Goal: Transaction & Acquisition: Purchase product/service

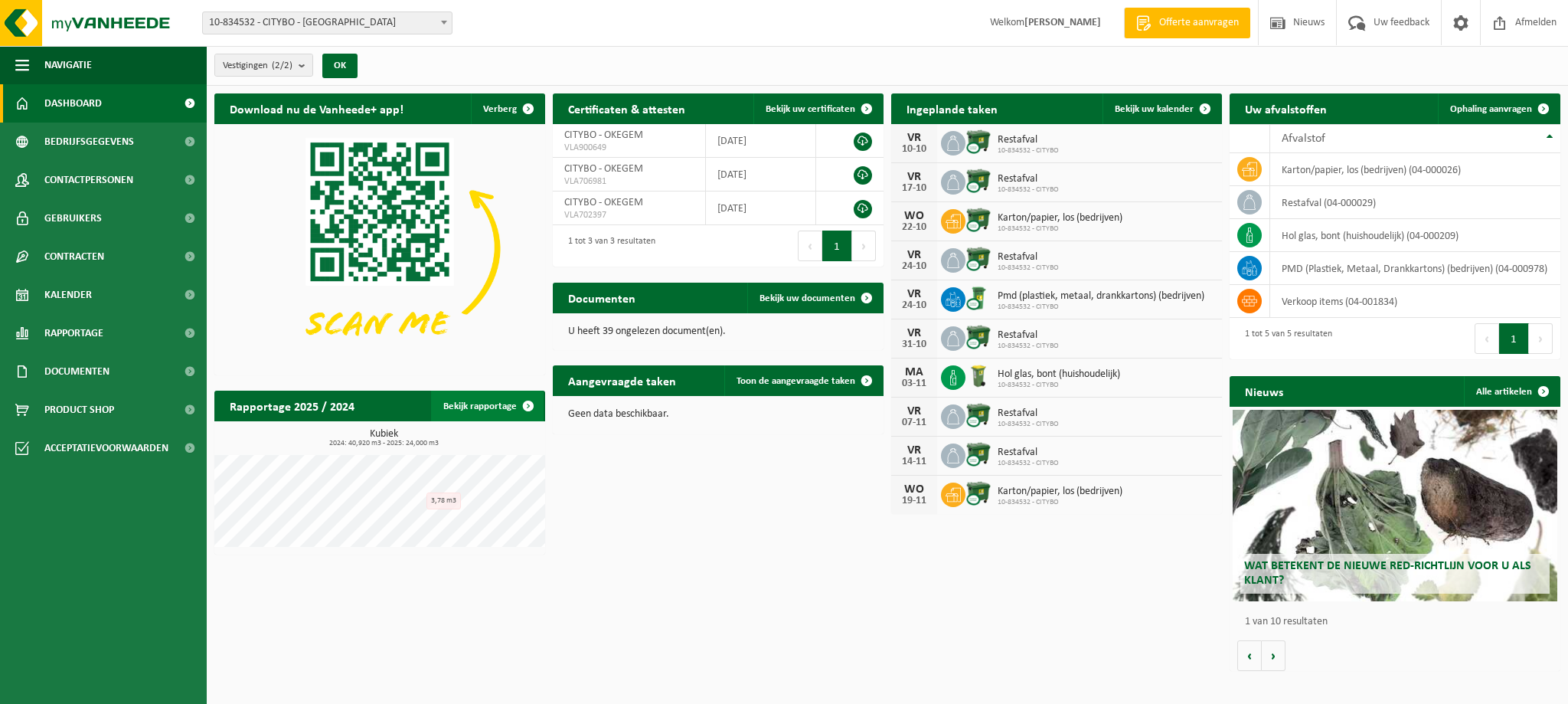
click at [463, 409] on link "Bekijk rapportage" at bounding box center [487, 405] width 112 height 30
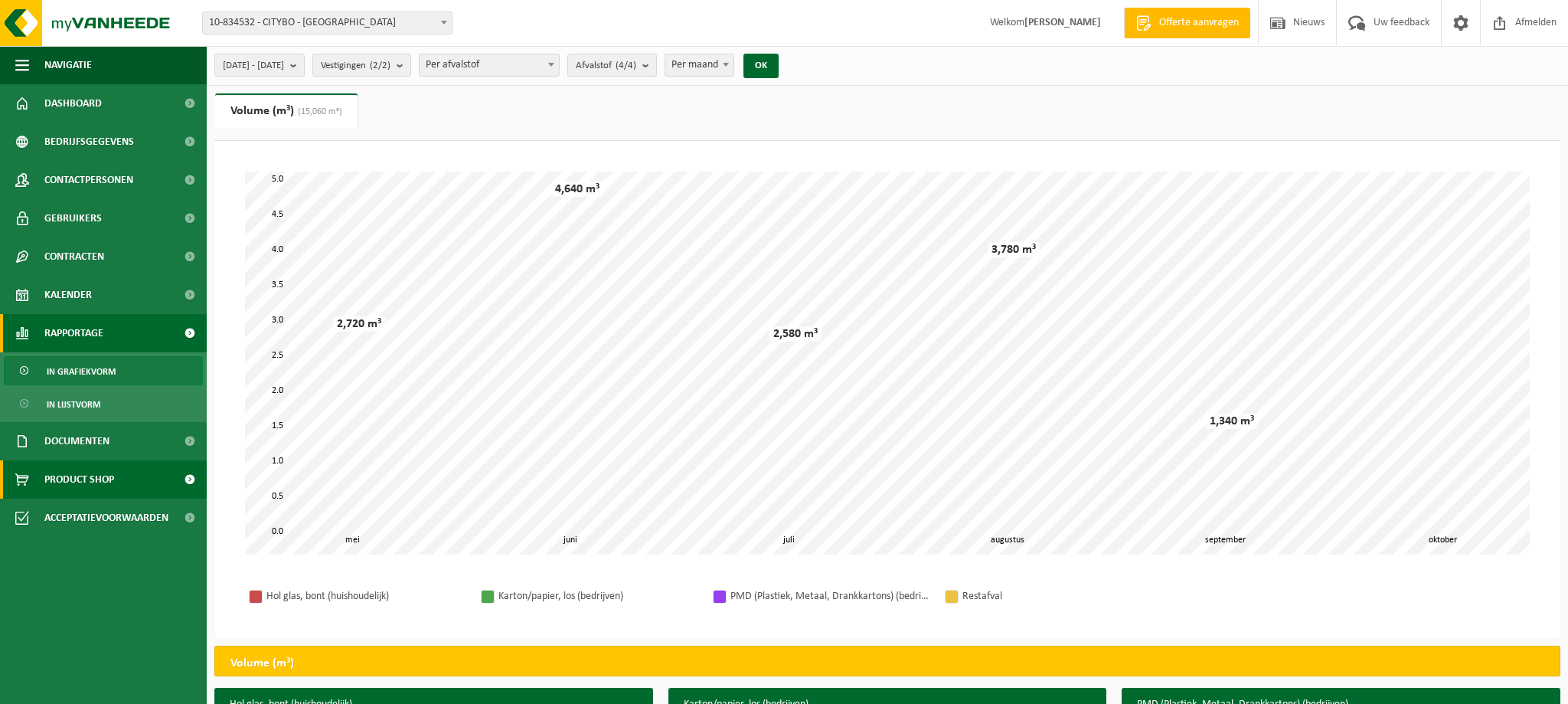
click at [53, 478] on span "Product Shop" at bounding box center [79, 479] width 70 height 39
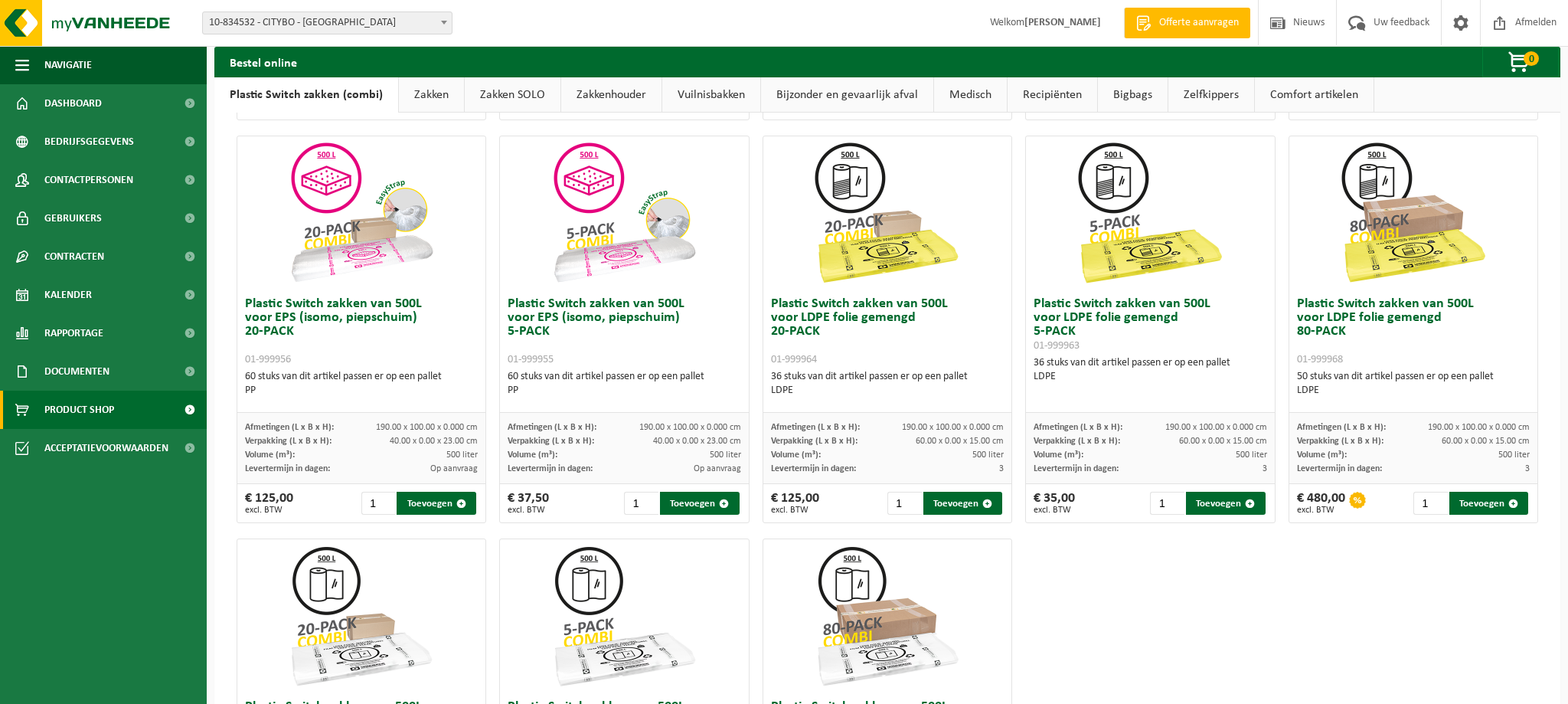
scroll to position [495, 0]
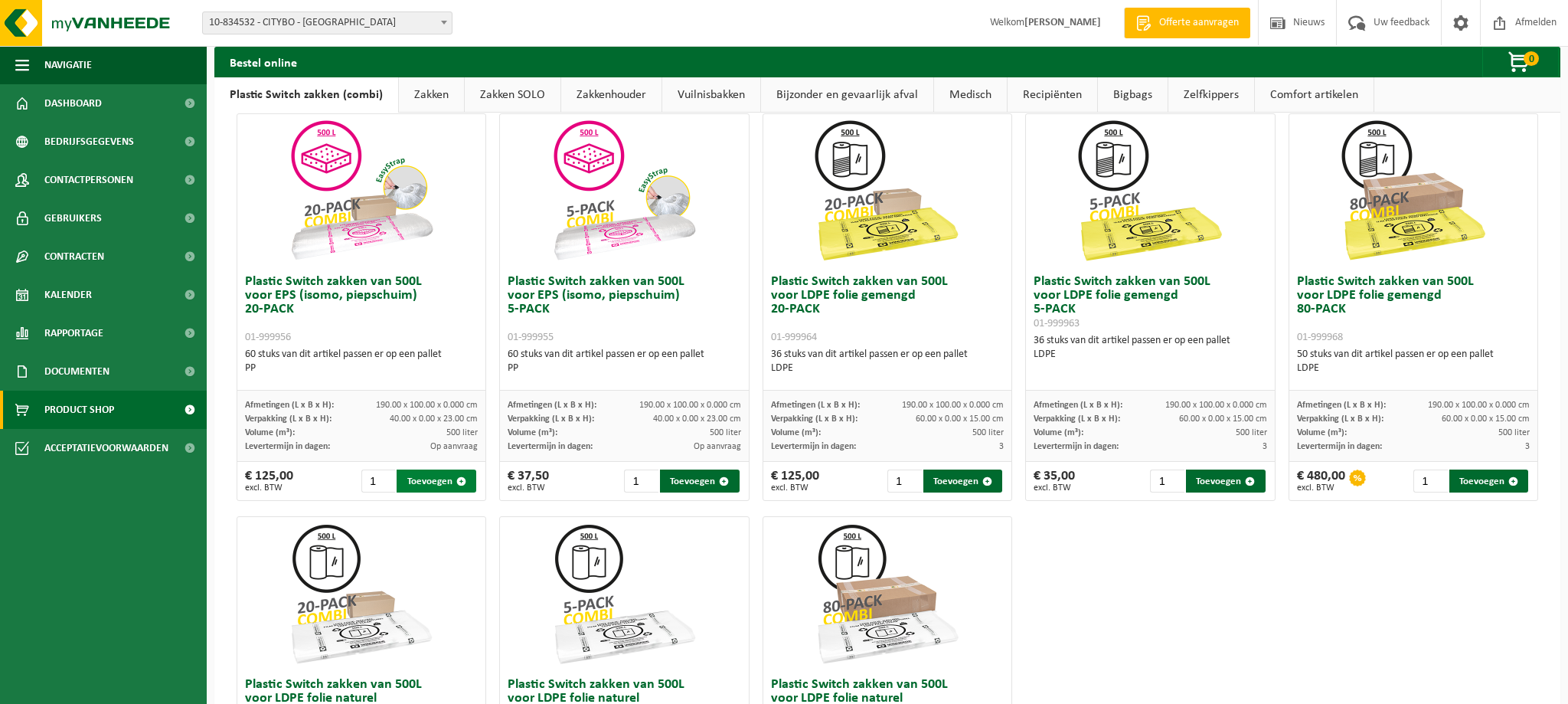
click at [430, 482] on button "Toevoegen" at bounding box center [437, 481] width 79 height 23
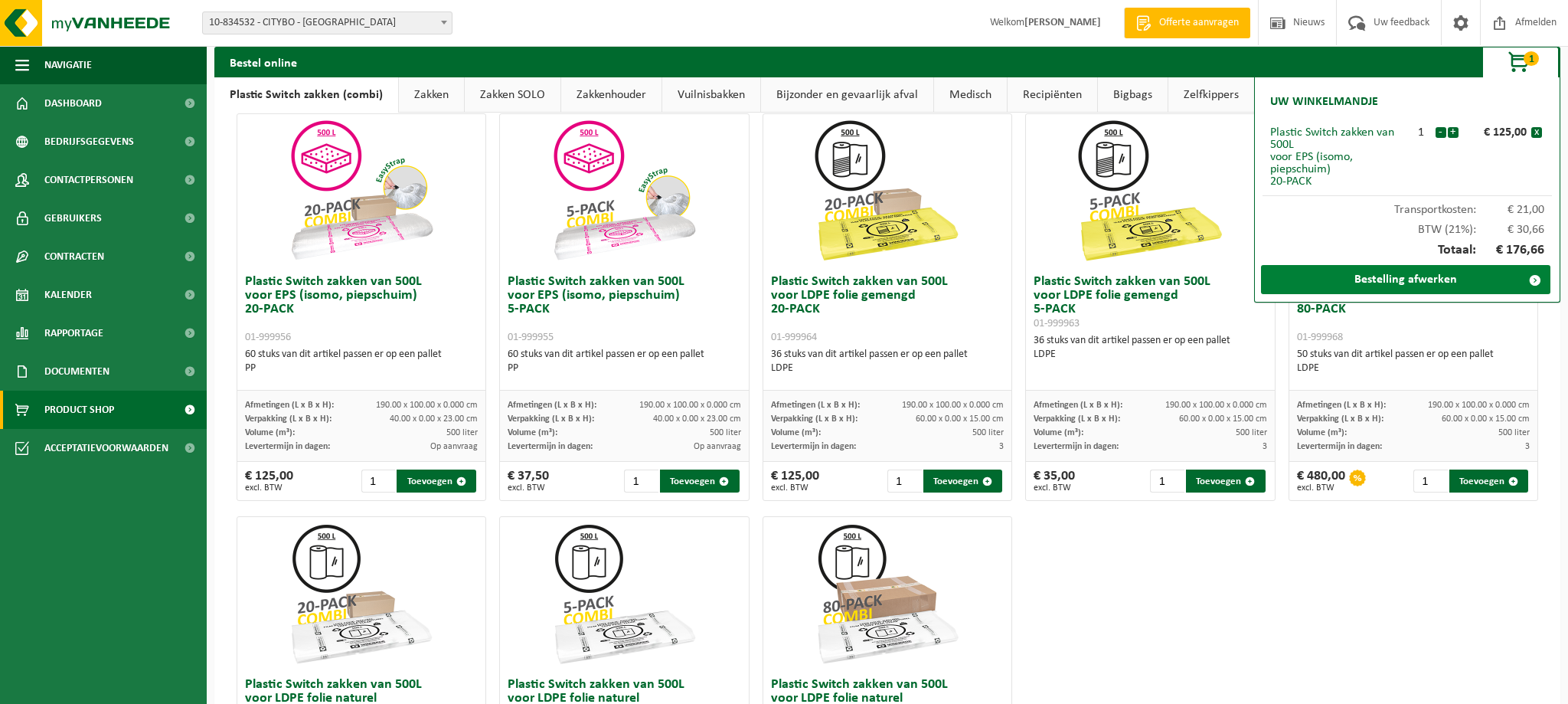
click at [1377, 279] on link "Bestelling afwerken" at bounding box center [1405, 279] width 289 height 29
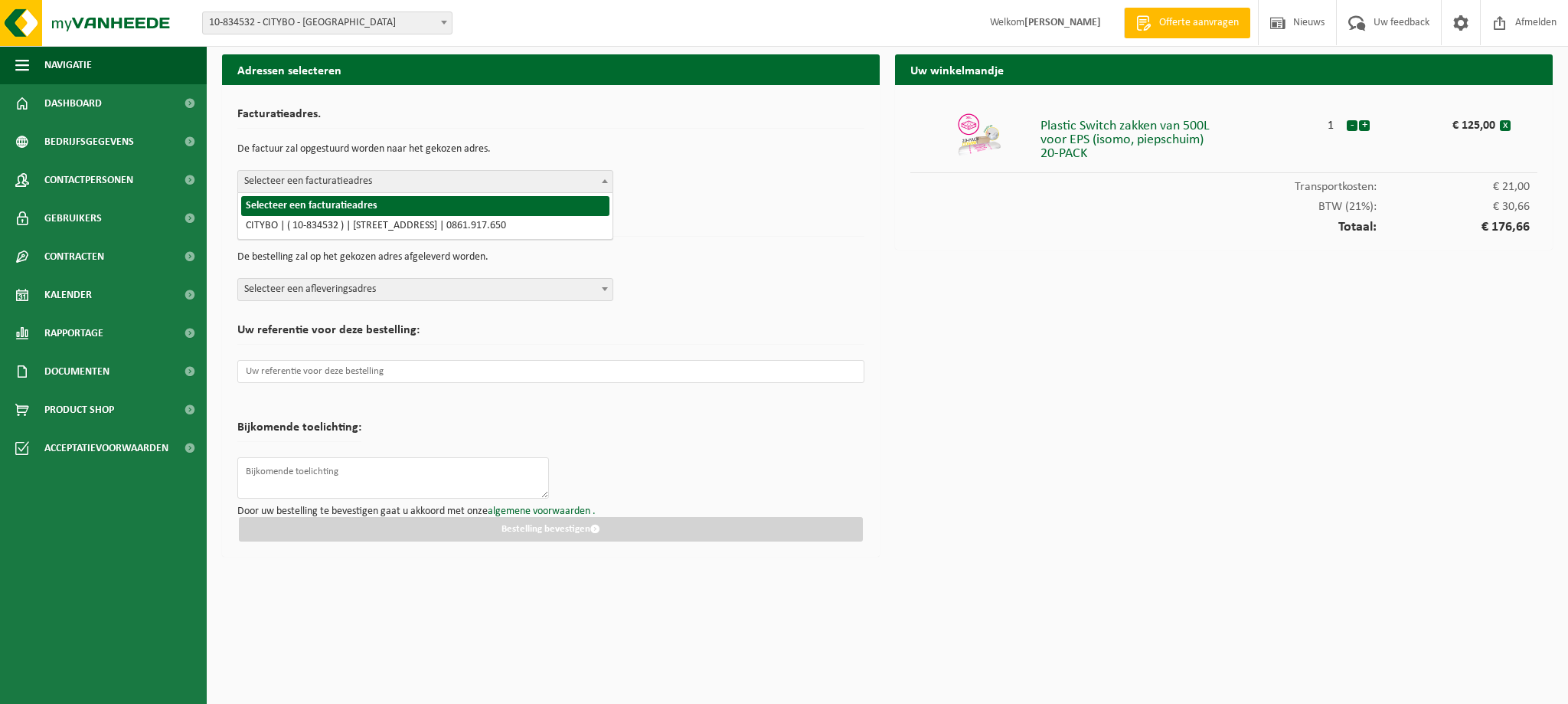
click at [609, 180] on span at bounding box center [605, 180] width 15 height 20
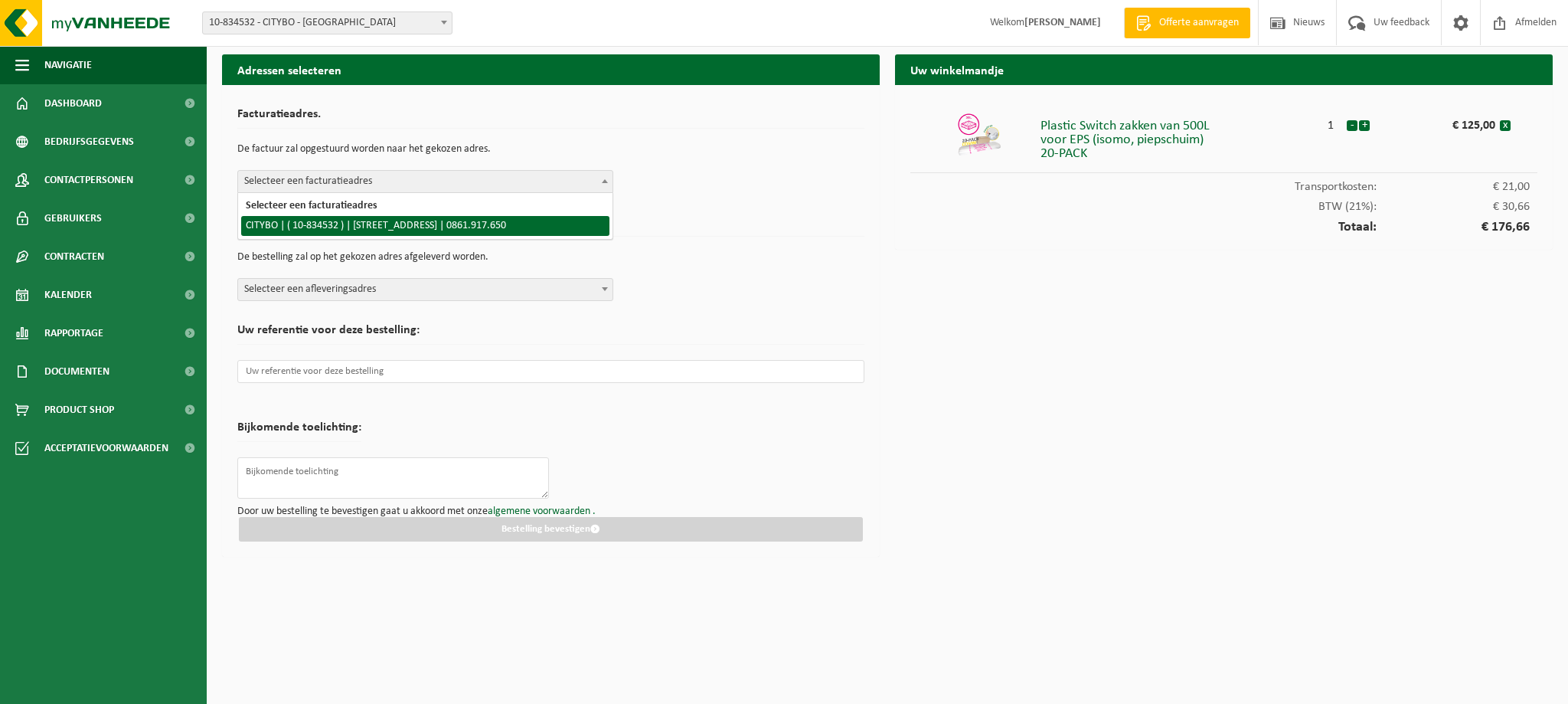
select select "90533"
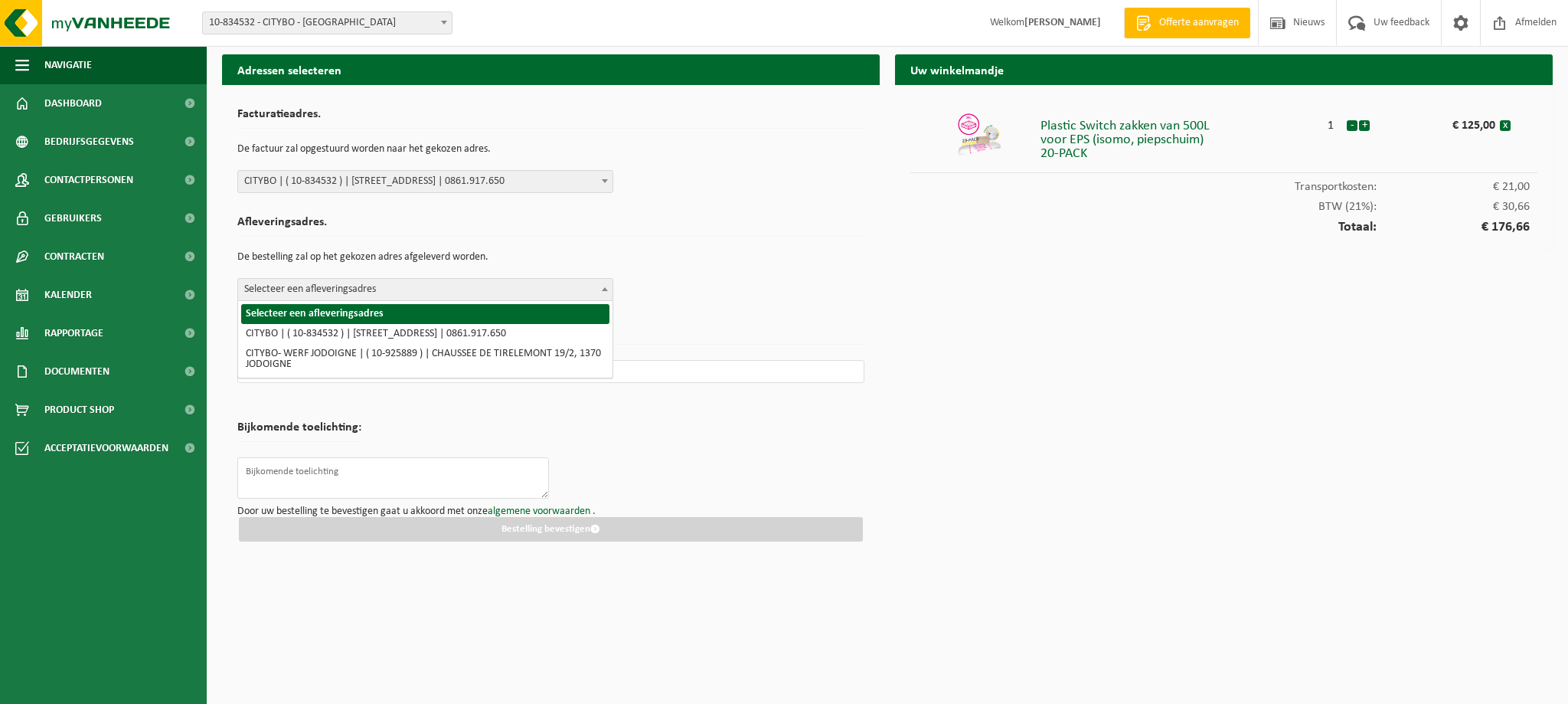
click at [603, 287] on b at bounding box center [605, 289] width 6 height 4
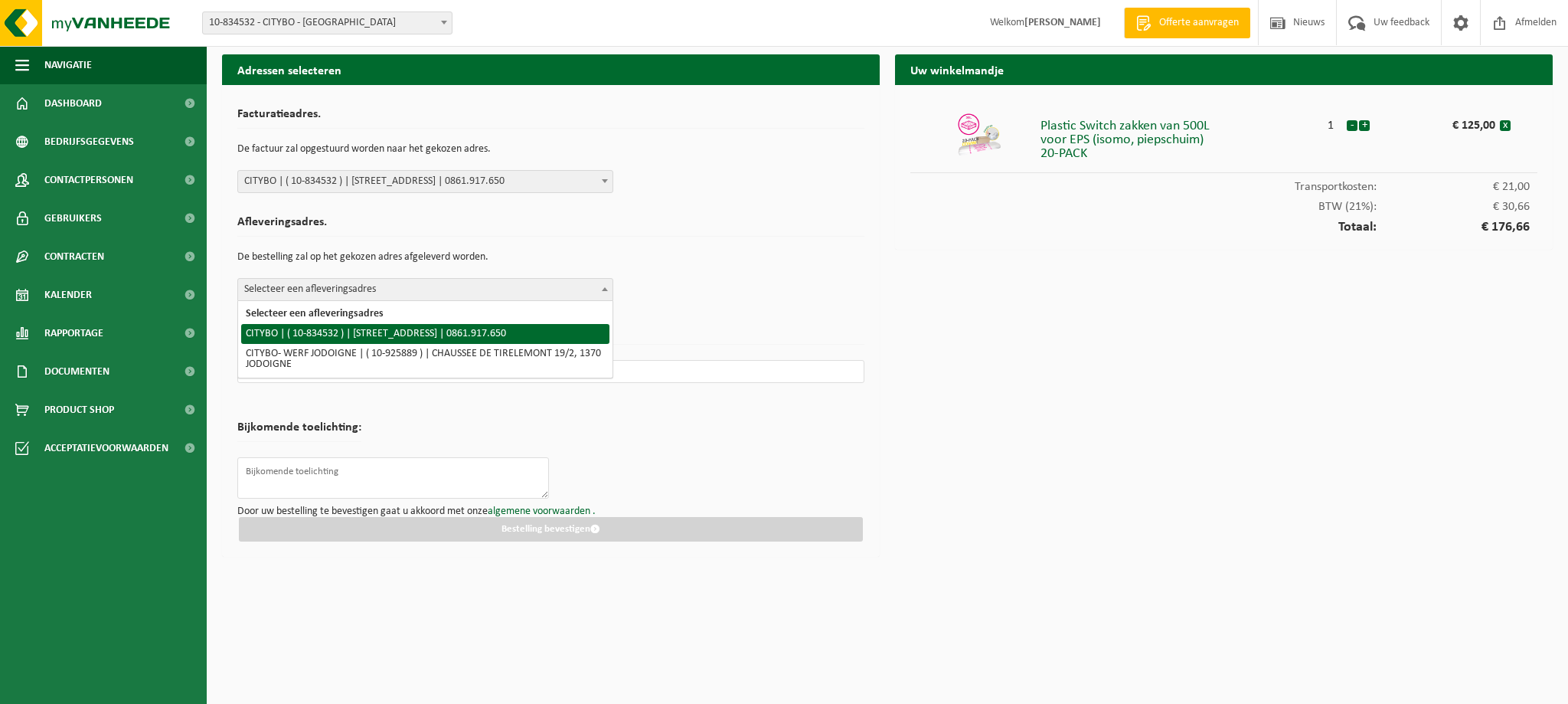
select select "90533"
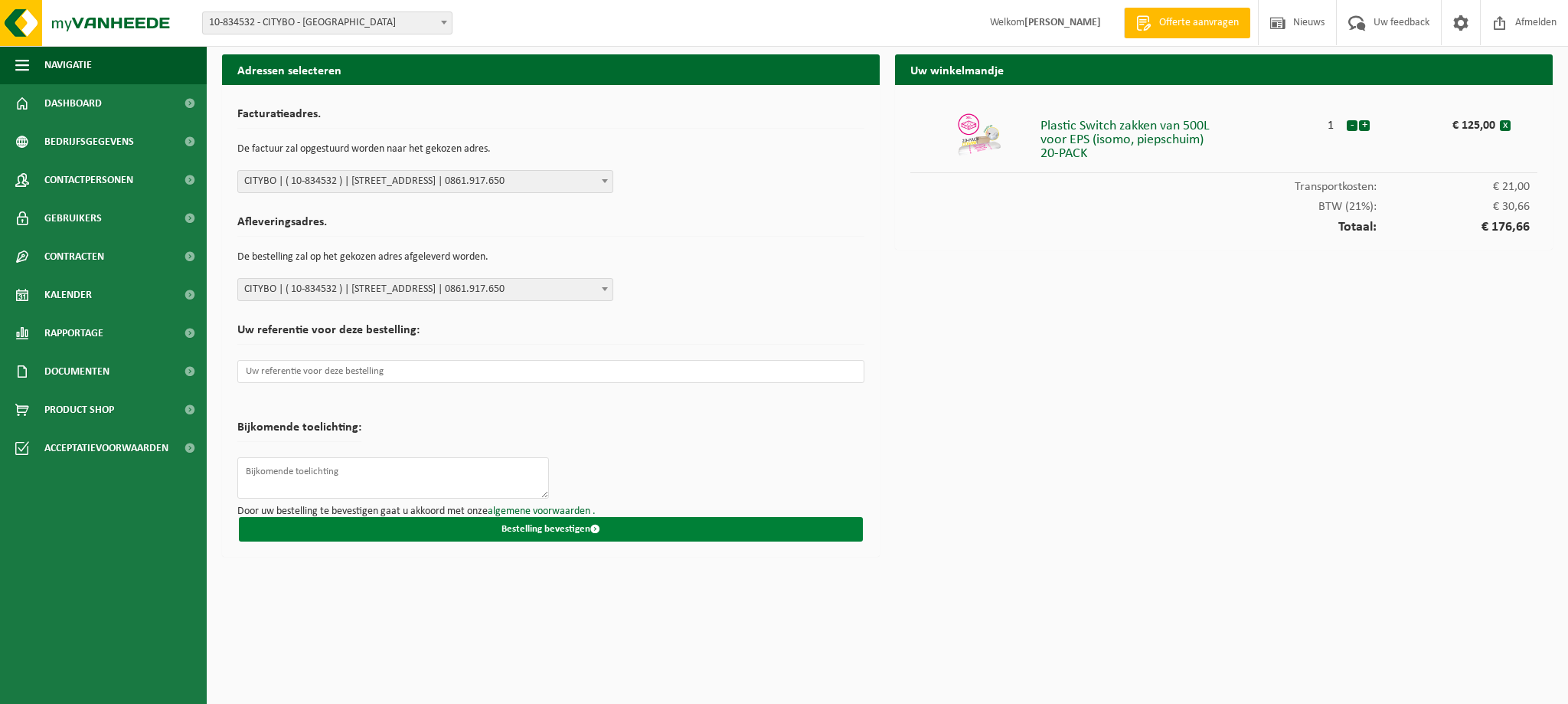
click at [534, 533] on button "Bestelling bevestigen" at bounding box center [551, 529] width 624 height 25
